Goal: Check status: Check status

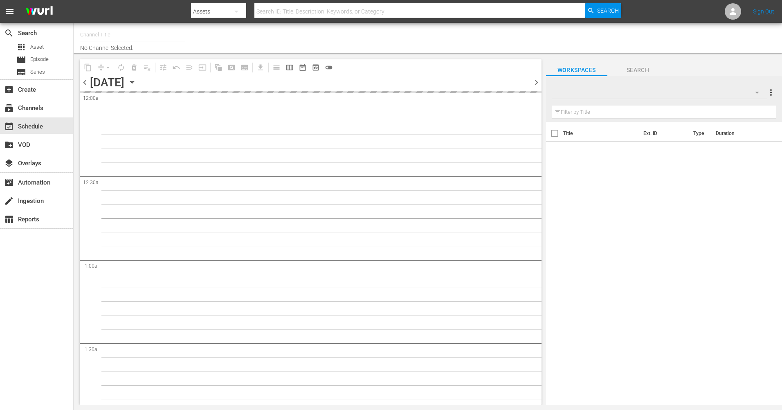
type input "Historian (1908)"
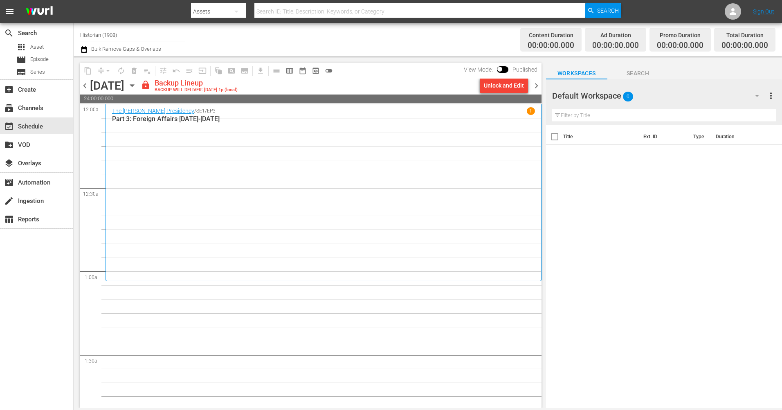
click at [538, 88] on span "chevron_right" at bounding box center [536, 86] width 10 height 10
click at [85, 87] on span "chevron_left" at bounding box center [85, 86] width 10 height 10
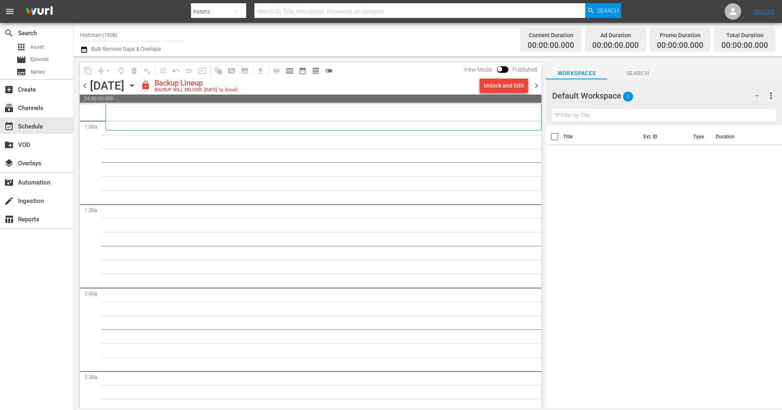
scroll to position [205, 0]
